Goal: Task Accomplishment & Management: Use online tool/utility

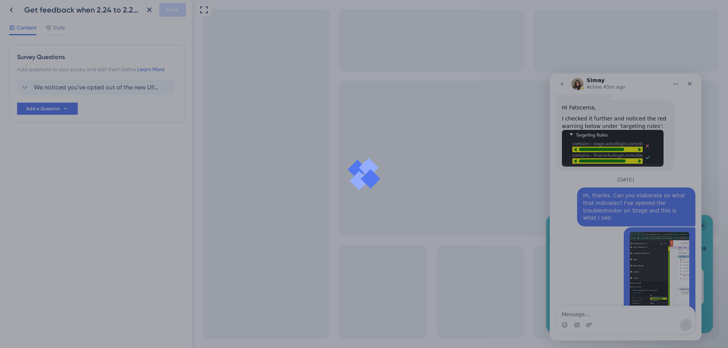
scroll to position [1266, 0]
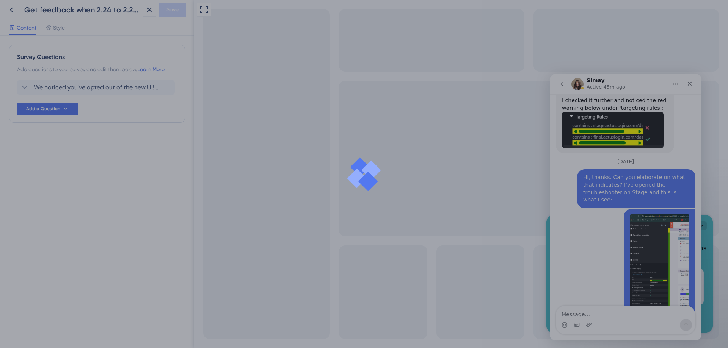
click at [693, 83] on div at bounding box center [364, 174] width 728 height 348
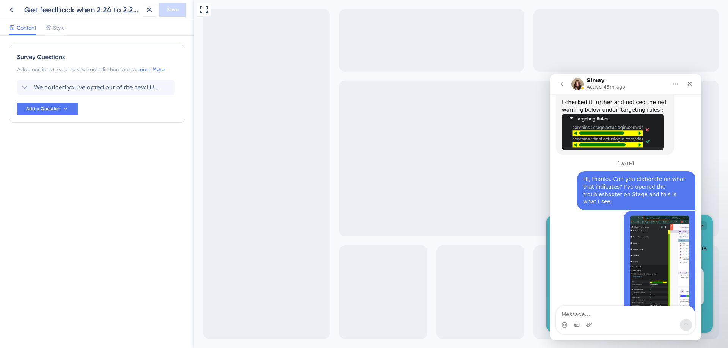
scroll to position [1266, 0]
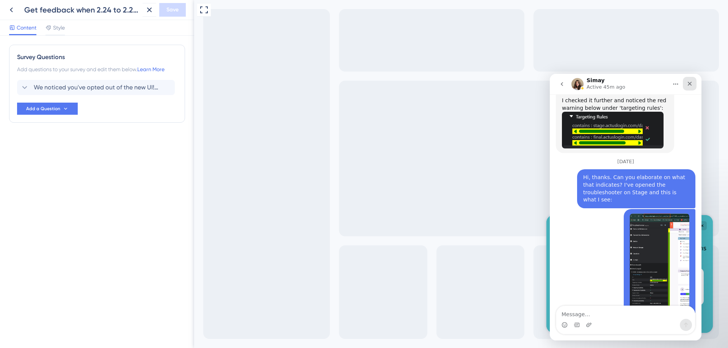
click at [689, 82] on icon "Close" at bounding box center [690, 84] width 6 height 6
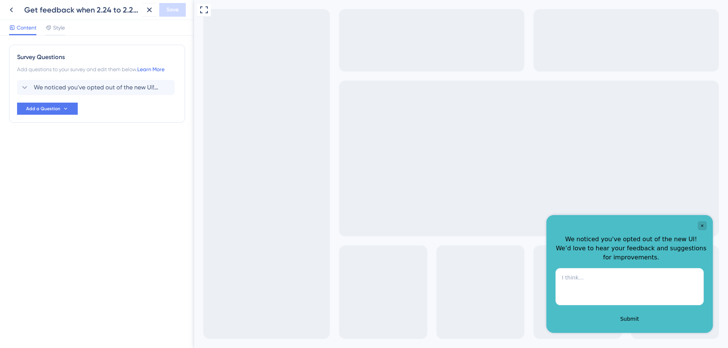
click at [157, 69] on link "Learn More" at bounding box center [150, 69] width 27 height 6
click at [56, 87] on span "We noticed you've opted out of the new UI! We’d love to hear your feedback and …" at bounding box center [96, 87] width 125 height 9
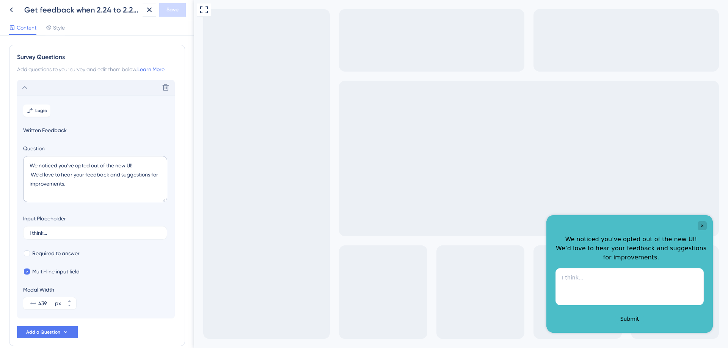
scroll to position [38, 0]
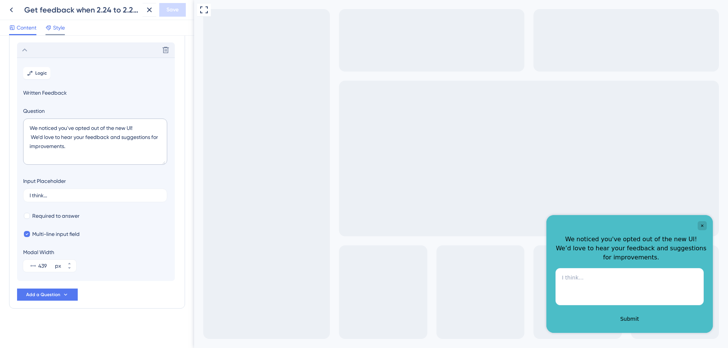
click at [55, 31] on span "Style" at bounding box center [59, 27] width 12 height 9
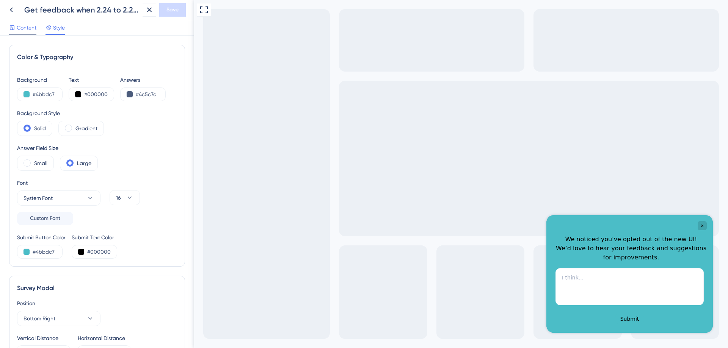
click at [26, 26] on span "Content" at bounding box center [27, 27] width 20 height 9
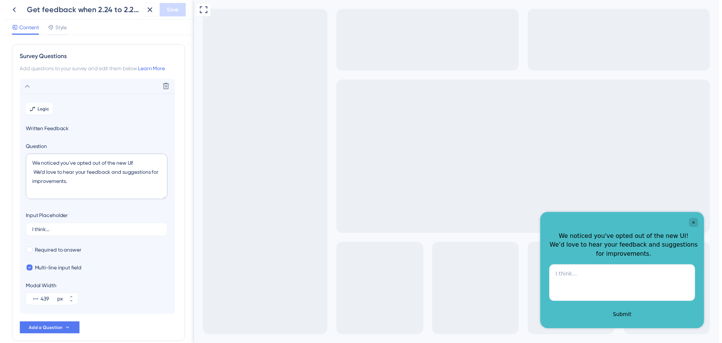
scroll to position [38, 0]
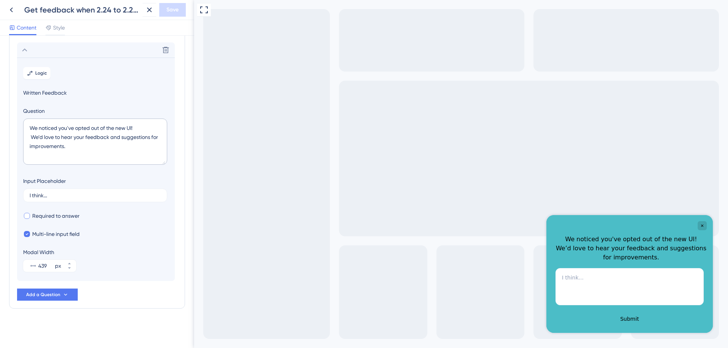
click at [29, 215] on div at bounding box center [27, 216] width 6 height 6
click at [28, 215] on div at bounding box center [27, 216] width 6 height 6
click at [52, 215] on span "Required to answer" at bounding box center [55, 216] width 47 height 9
click at [175, 8] on span "Save" at bounding box center [172, 9] width 12 height 9
click at [49, 216] on span "Required to answer" at bounding box center [55, 216] width 47 height 9
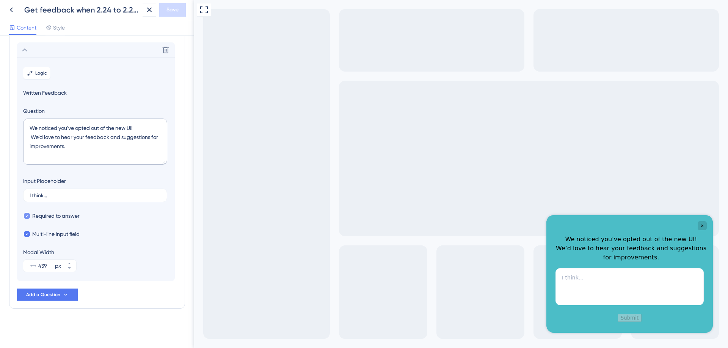
checkbox input "false"
click at [174, 9] on span "Save" at bounding box center [172, 9] width 12 height 9
click at [143, 11] on icon at bounding box center [144, 14] width 8 height 8
click at [12, 9] on icon at bounding box center [11, 9] width 9 height 9
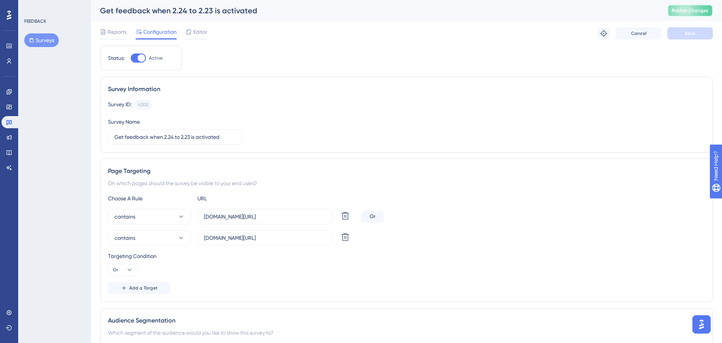
click at [688, 12] on span "Publish Changes" at bounding box center [690, 11] width 36 height 6
click at [113, 30] on span "Reports" at bounding box center [117, 31] width 19 height 9
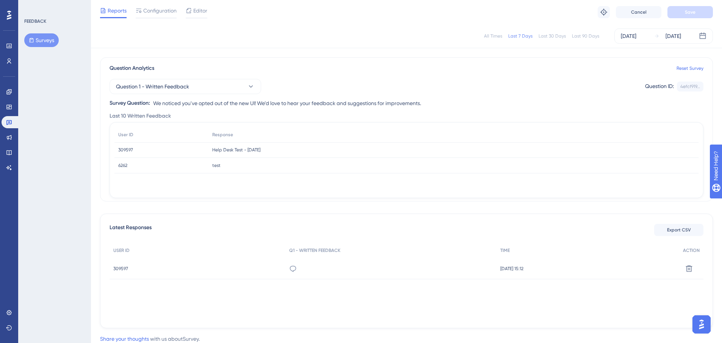
scroll to position [74, 0]
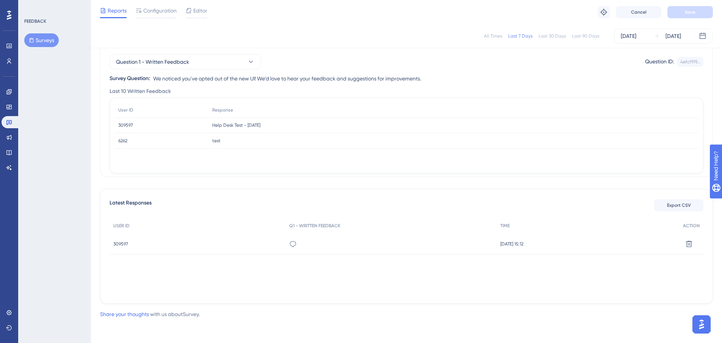
click at [121, 243] on span "309597" at bounding box center [120, 244] width 15 height 6
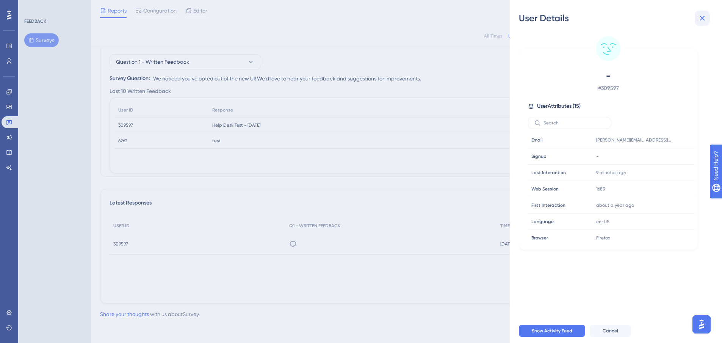
click at [702, 17] on icon at bounding box center [702, 18] width 5 height 5
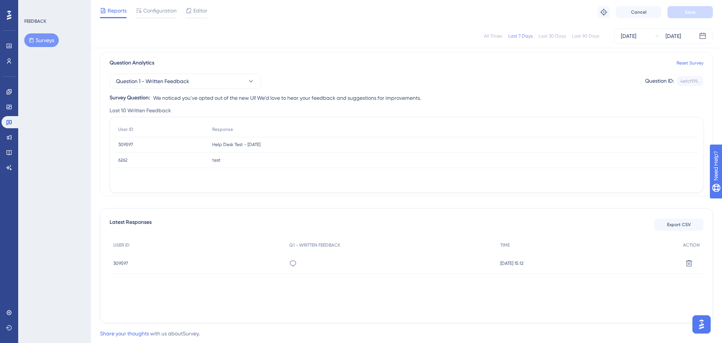
scroll to position [36, 0]
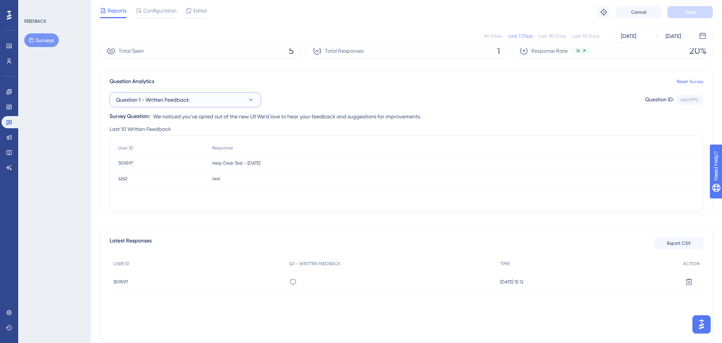
click at [203, 98] on button "Question 1 - Written Feedback" at bounding box center [186, 99] width 152 height 15
click at [122, 176] on span "6262" at bounding box center [122, 179] width 9 height 6
click at [214, 179] on span "test" at bounding box center [216, 179] width 8 height 6
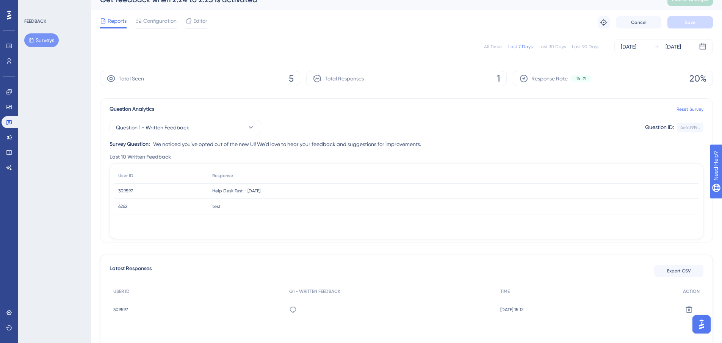
scroll to position [0, 0]
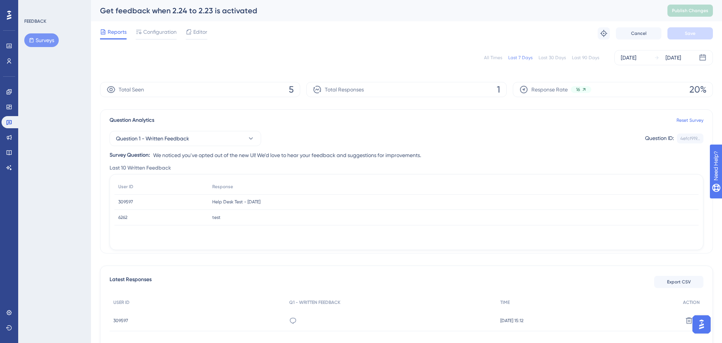
click at [293, 89] on span "5" at bounding box center [291, 89] width 5 height 12
click at [123, 90] on span "Total Seen" at bounding box center [131, 89] width 25 height 9
click at [493, 58] on div "All Times" at bounding box center [493, 58] width 18 height 6
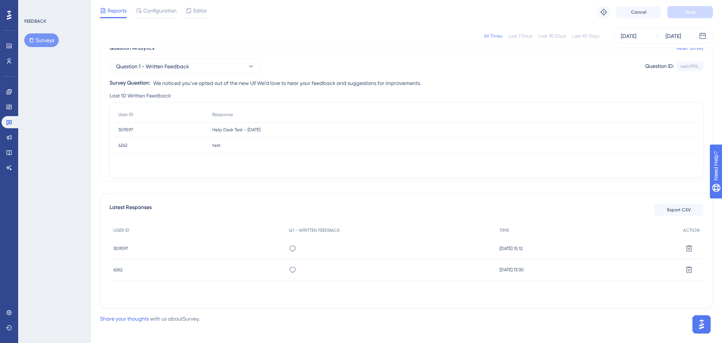
scroll to position [74, 0]
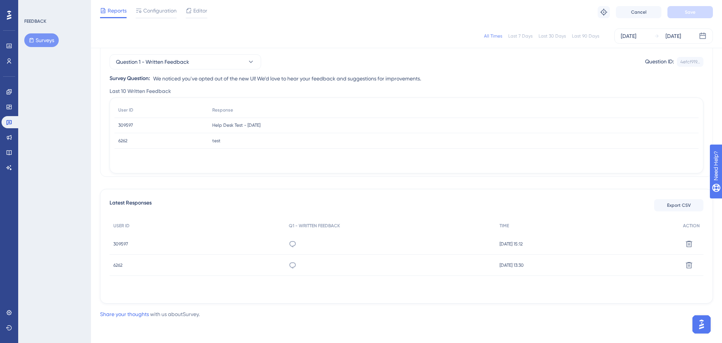
click at [120, 265] on span "6262" at bounding box center [117, 265] width 9 height 6
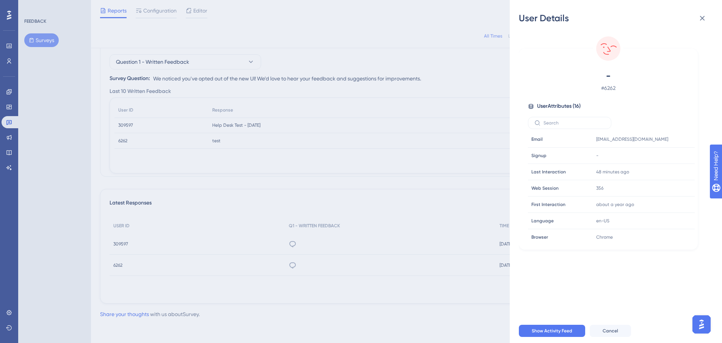
scroll to position [0, 0]
click at [707, 17] on button at bounding box center [702, 18] width 15 height 15
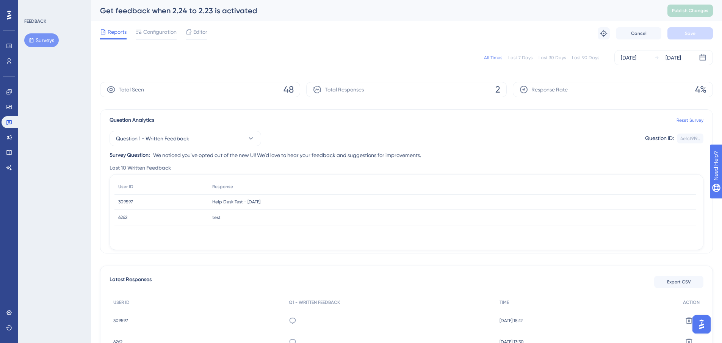
click at [125, 203] on span "309597" at bounding box center [125, 202] width 15 height 6
